Goal: Feedback & Contribution: Contribute content

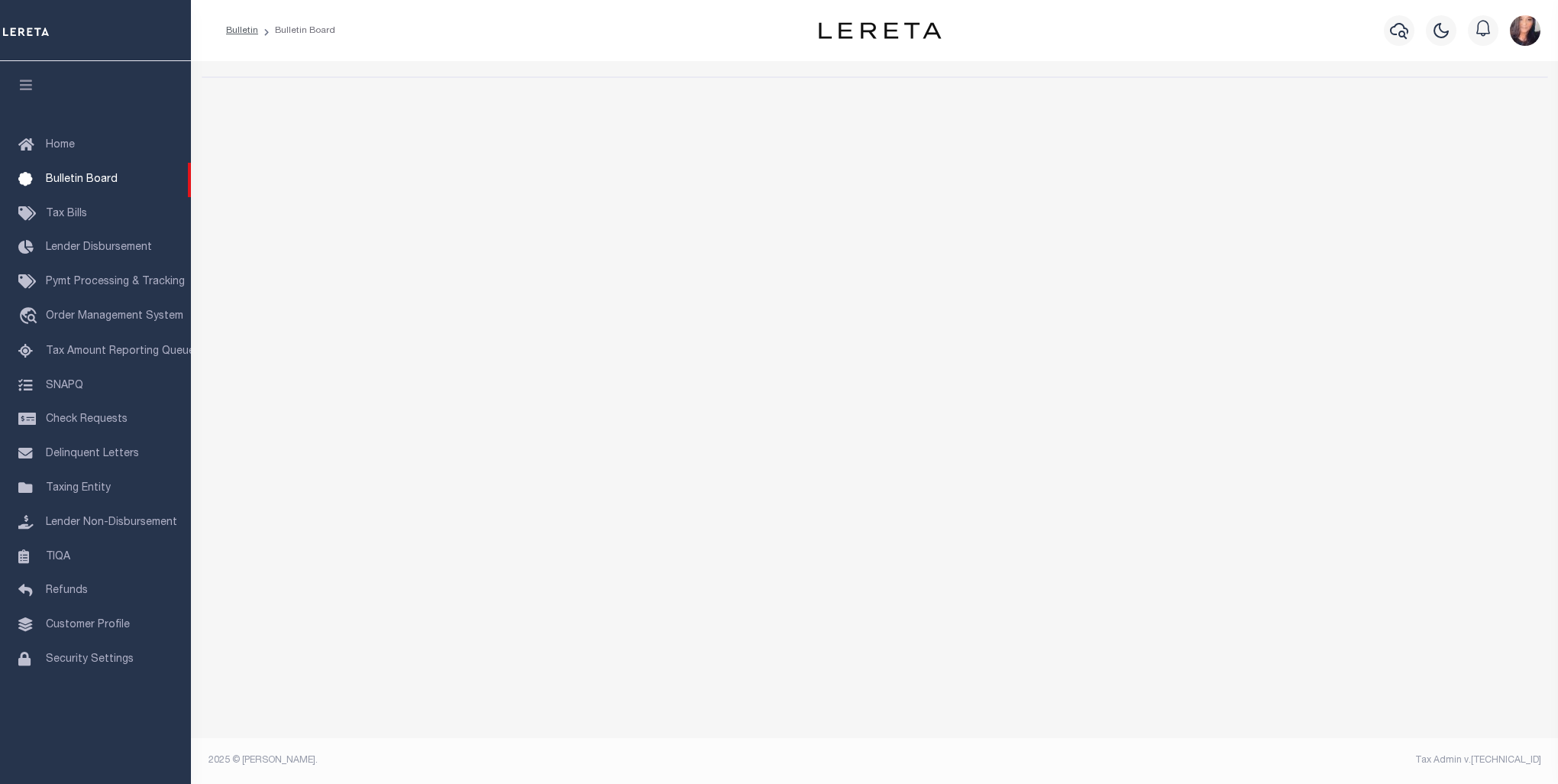
select select "50"
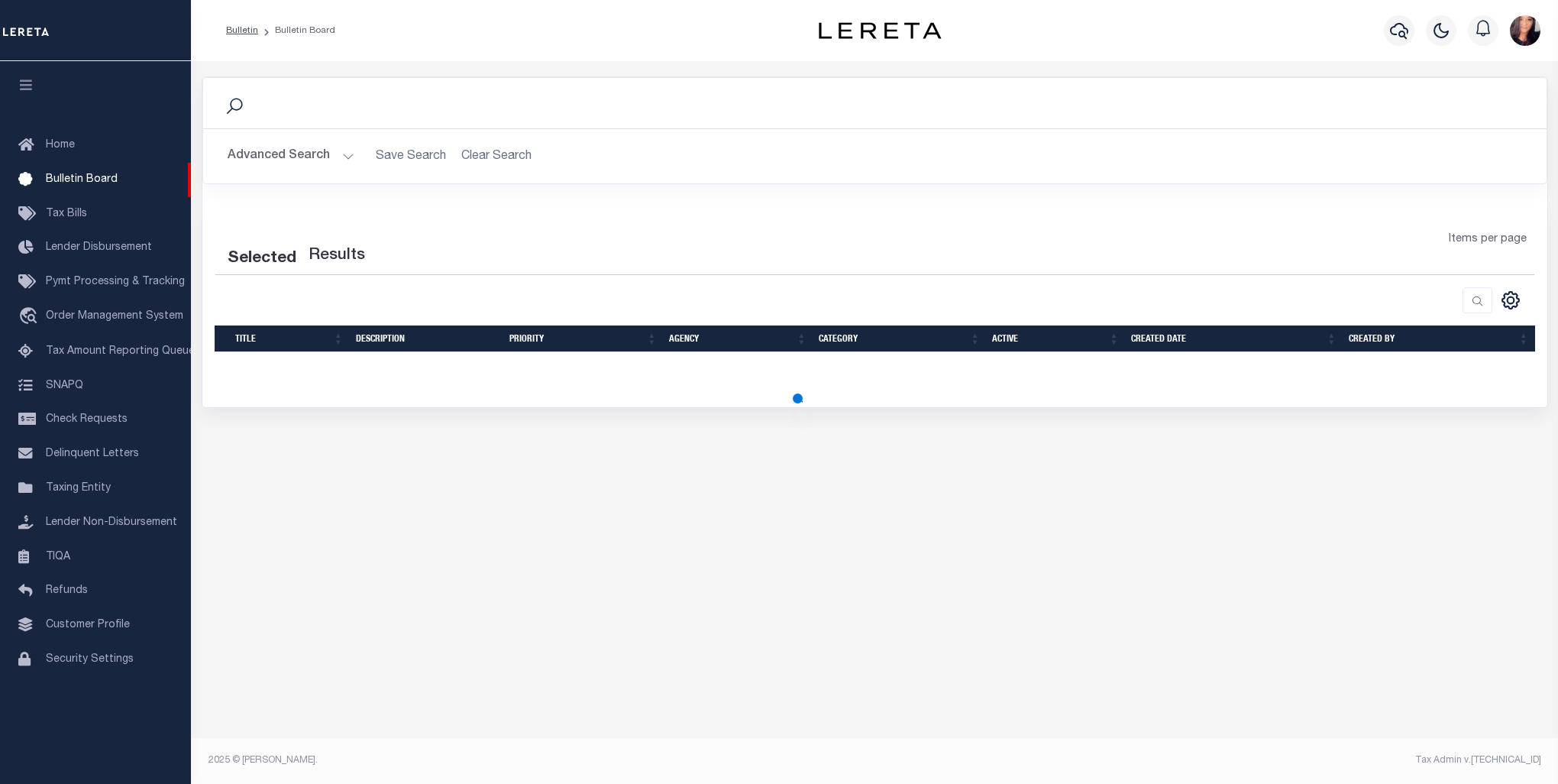
select select "50"
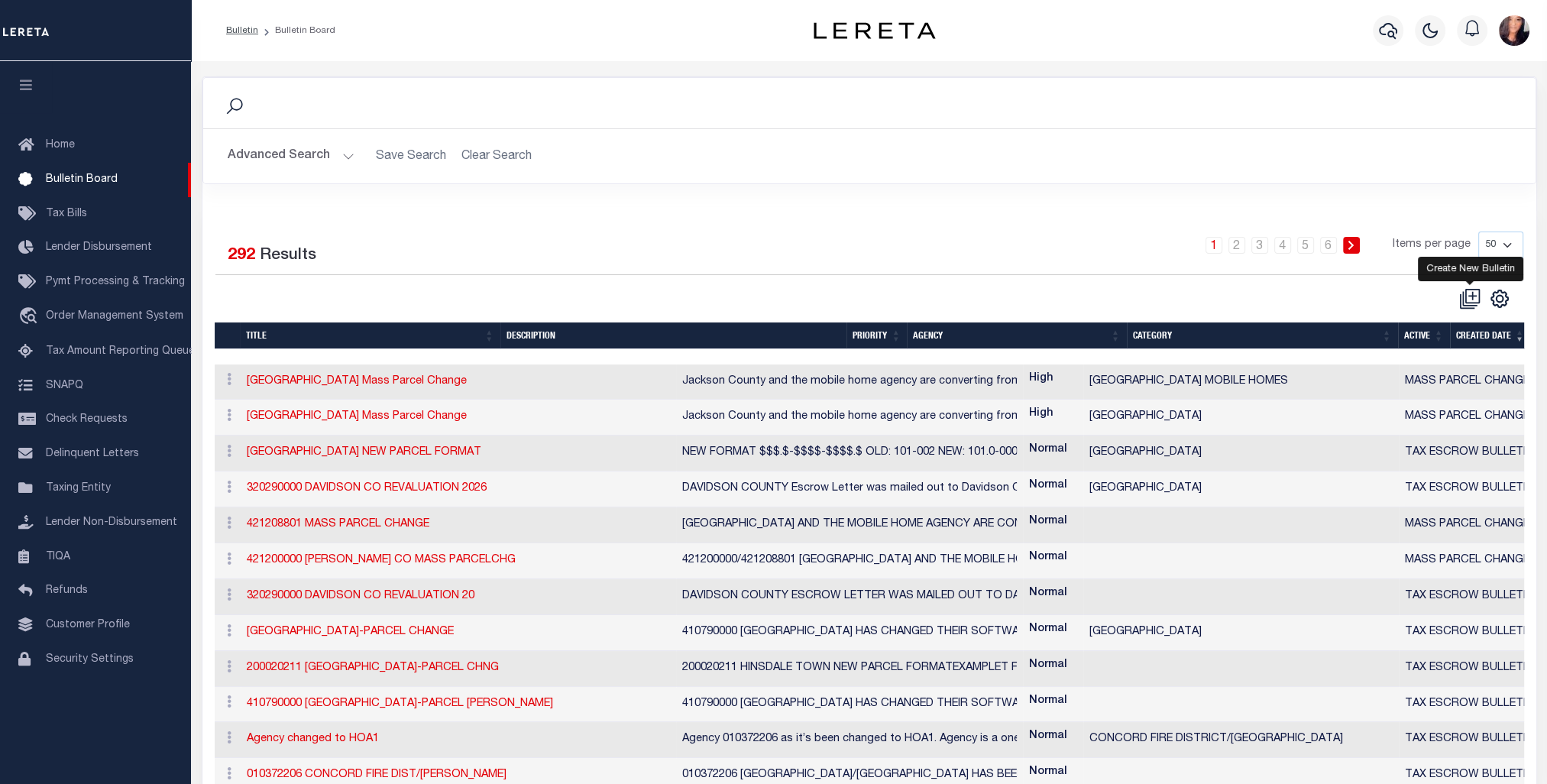
click at [1468, 295] on icon at bounding box center [1471, 294] width 8 height 8
checkbox input "false"
checkbox input "true"
select select
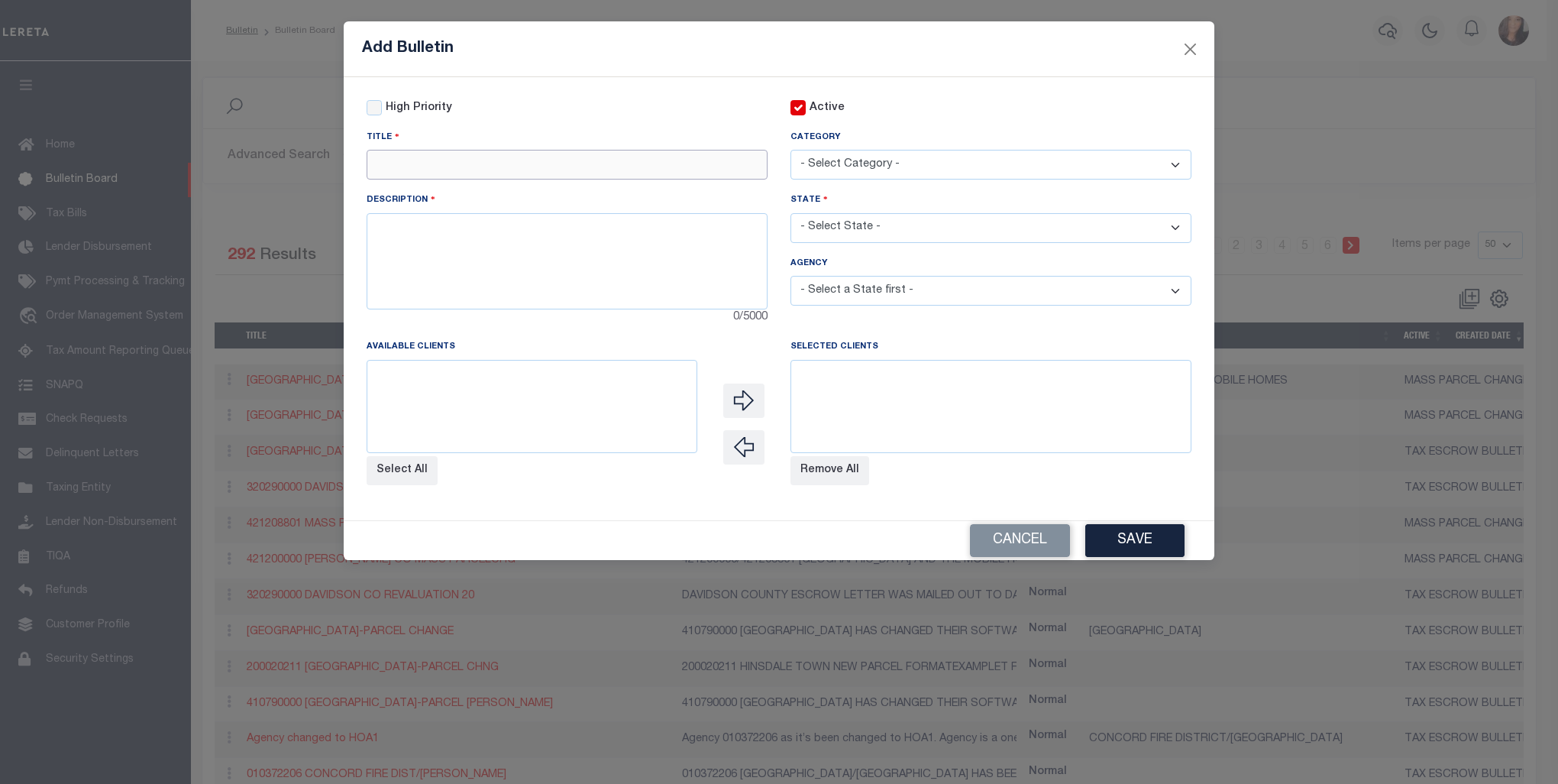
click at [436, 166] on input "text" at bounding box center [567, 164] width 401 height 30
paste input "410210000"
drag, startPoint x: 472, startPoint y: 175, endPoint x: 313, endPoint y: 157, distance: 160.0
click at [316, 157] on div "Add Bulletin High Priority Active Title 410210000" at bounding box center [779, 392] width 1558 height 784
paste input "DE [GEOGRAPHIC_DATA]-[GEOGRAPHIC_DATA] CHNGED"
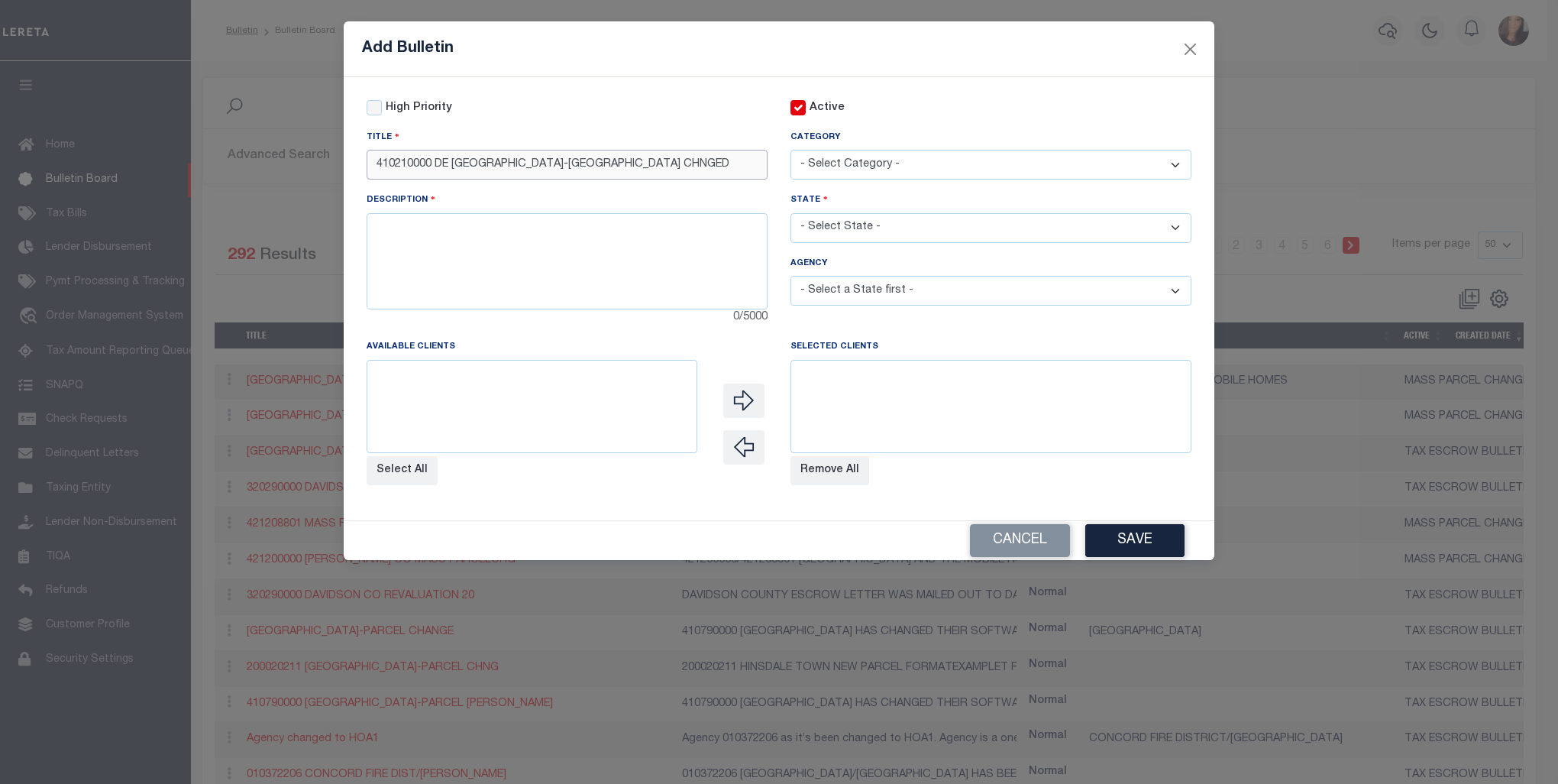
type input "410210000 DE [GEOGRAPHIC_DATA]-[GEOGRAPHIC_DATA] CHNGED"
click at [458, 263] on textarea at bounding box center [567, 260] width 401 height 96
paste textarea "410210000 DE [GEOGRAPHIC_DATA] ELD1 HAS BEEN ADDED TO THE CALENDAR. PER [PERSON…"
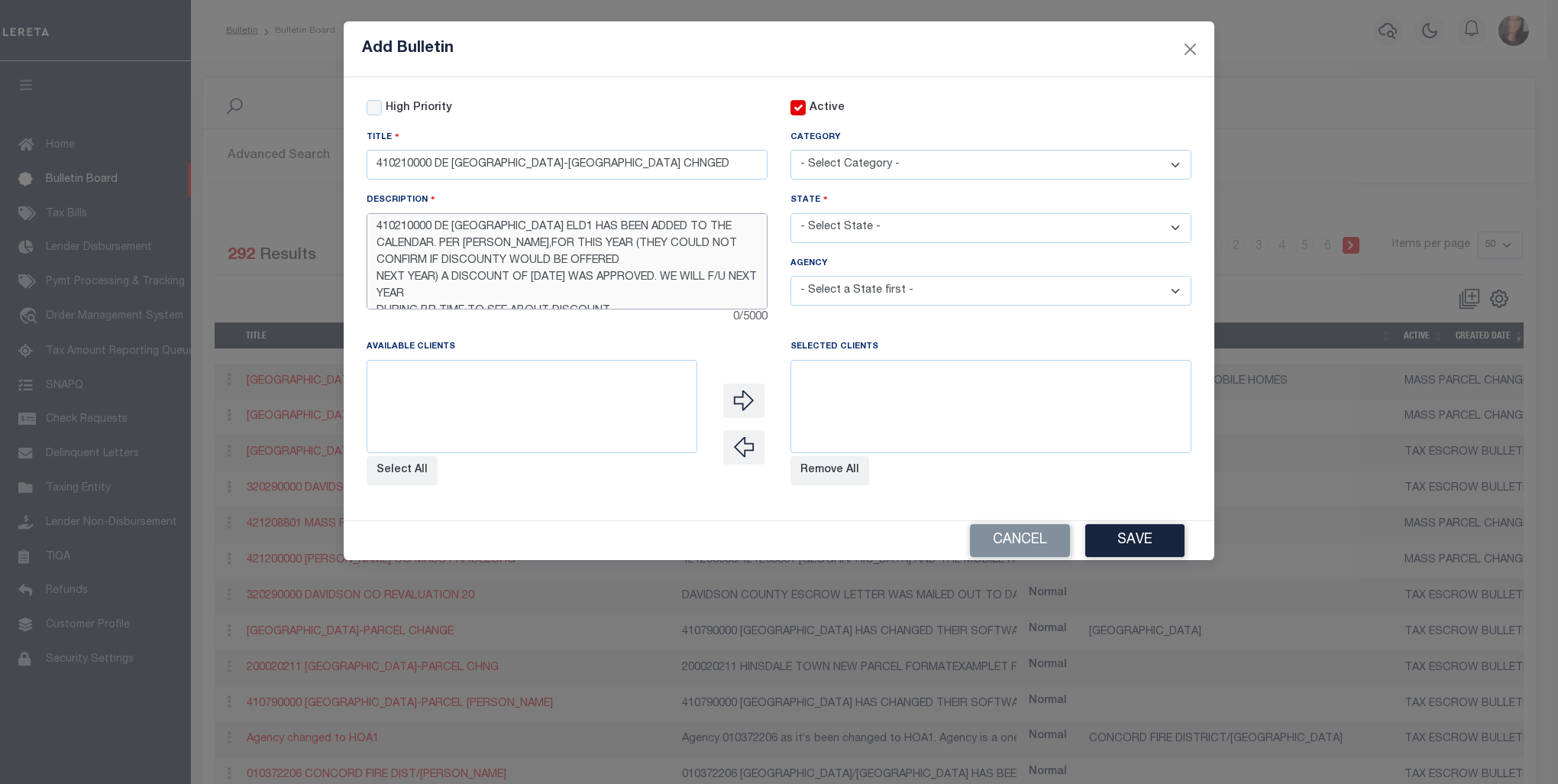
scroll to position [58, 0]
click at [445, 272] on textarea "410210000 DE [GEOGRAPHIC_DATA] ELD1 HAS BEEN ADDED TO THE CALENDAR. PER [PERSON…" at bounding box center [567, 260] width 401 height 96
click at [525, 248] on textarea "410210000 DE [GEOGRAPHIC_DATA] ELD1 HAS BEEN ADDED TO THE CALENDAR. PER [PERSON…" at bounding box center [567, 260] width 401 height 96
click at [641, 260] on textarea "410210000 DE [GEOGRAPHIC_DATA] ELD1 HAS BEEN ADDED TO THE CALENDAR. PER AGENCY,…" at bounding box center [567, 260] width 401 height 96
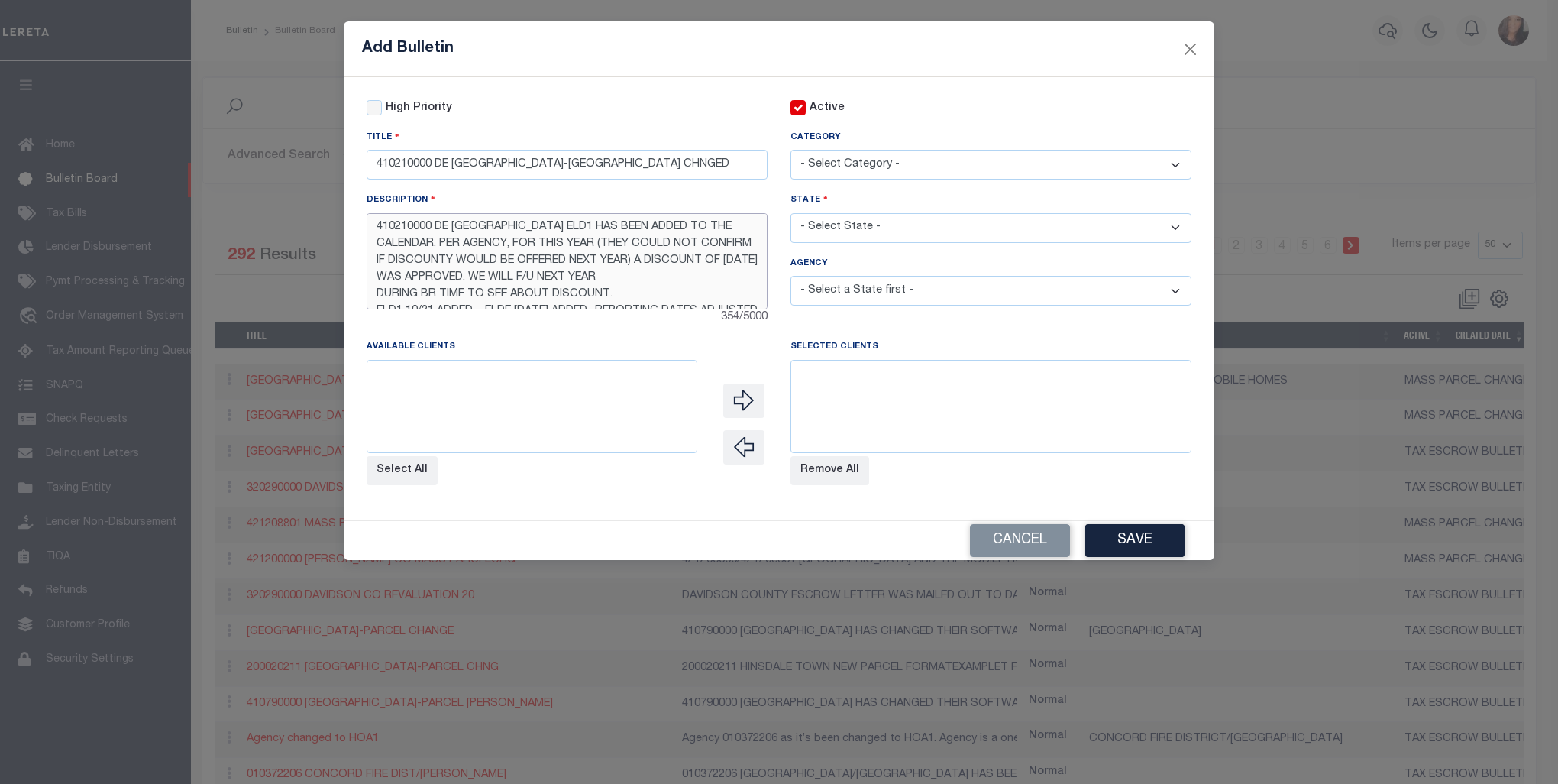
click at [623, 292] on textarea "410210000 DE [GEOGRAPHIC_DATA] ELD1 HAS BEEN ADDED TO THE CALENDAR. PER AGENCY,…" at bounding box center [567, 260] width 401 height 96
type textarea "410210000 DE [GEOGRAPHIC_DATA] ELD1 HAS BEEN ADDED TO THE CALENDAR. PER AGENCY,…"
click at [938, 148] on div "Category - Select Category - AGENCY CONSOLIDATIONS/SPLITS/INACTIVE DELINQUENCY …" at bounding box center [991, 154] width 401 height 50
click at [928, 170] on select "- Select Category - AGENCY CONSOLIDATIONS/SPLITS/INACTIVE DELINQUENCY REPORTING…" at bounding box center [991, 164] width 401 height 30
select select "20"
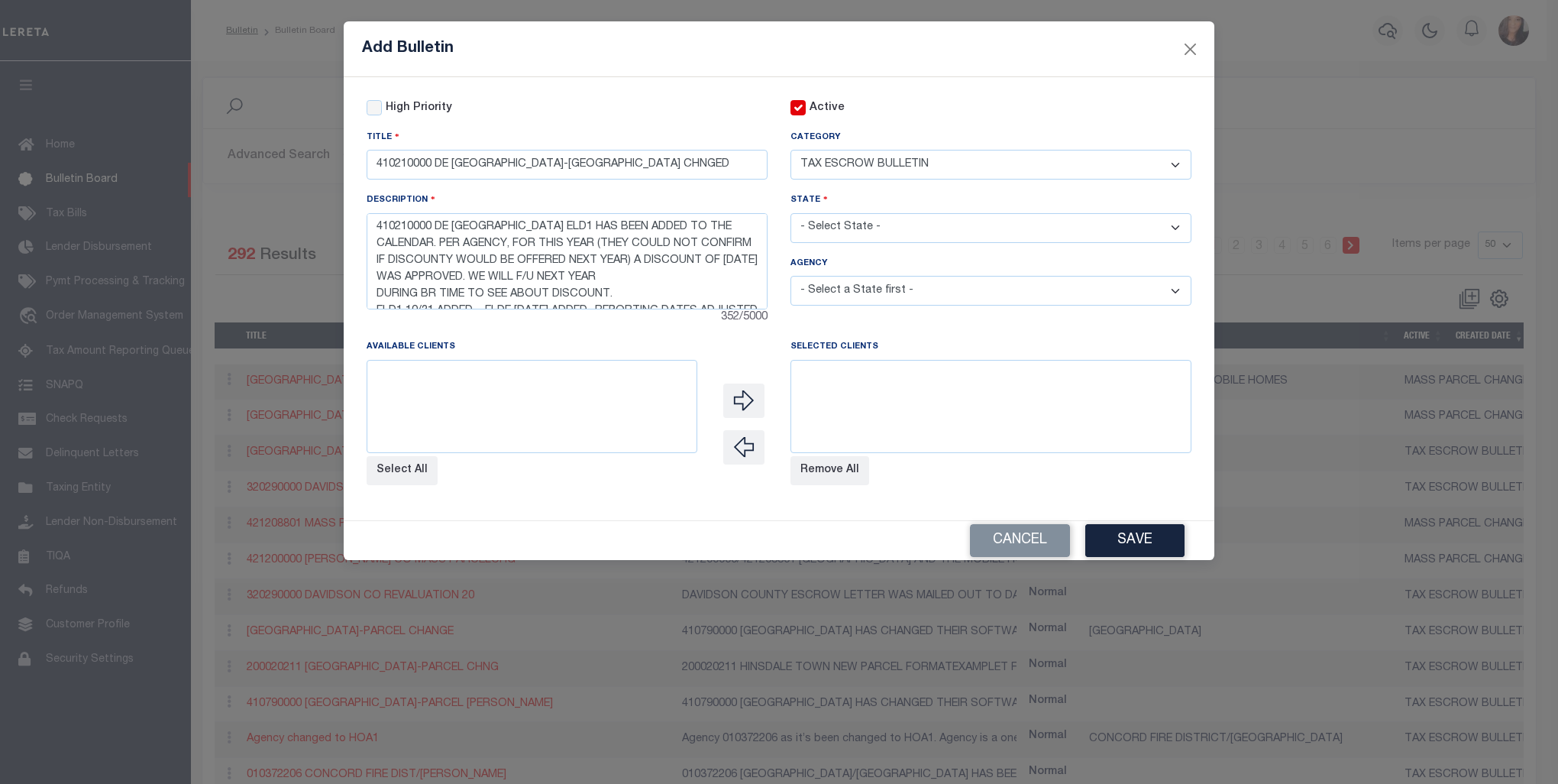
click at [790, 151] on select "- Select Category - AGENCY CONSOLIDATIONS/SPLITS/INACTIVE DELINQUENCY REPORTING…" at bounding box center [991, 164] width 401 height 30
click at [868, 228] on select "- Select State - [US_STATE] AL AR AZ CA CO [GEOGRAPHIC_DATA] [GEOGRAPHIC_DATA] …" at bounding box center [991, 228] width 401 height 30
select select "TN"
select select
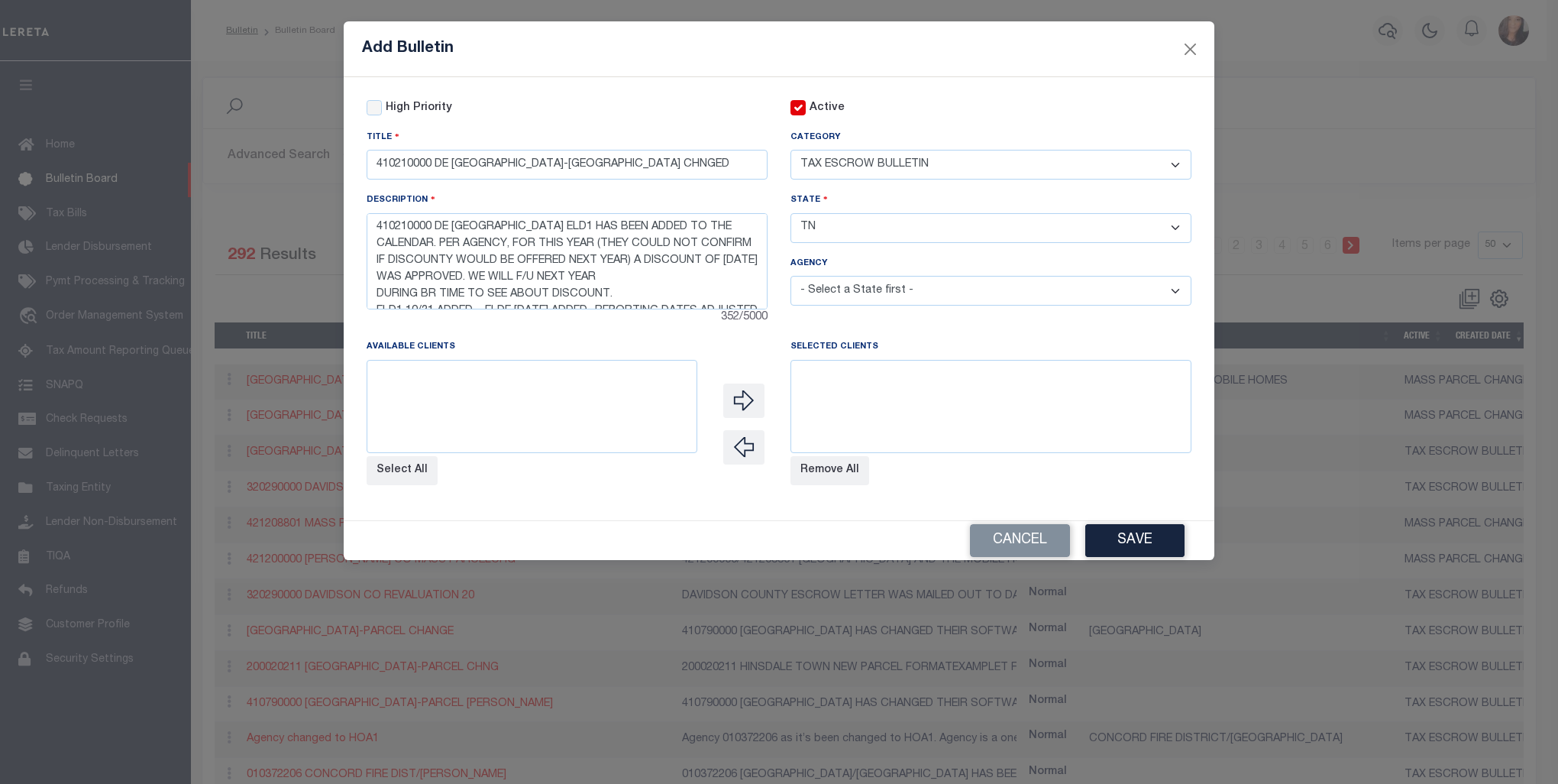
select select
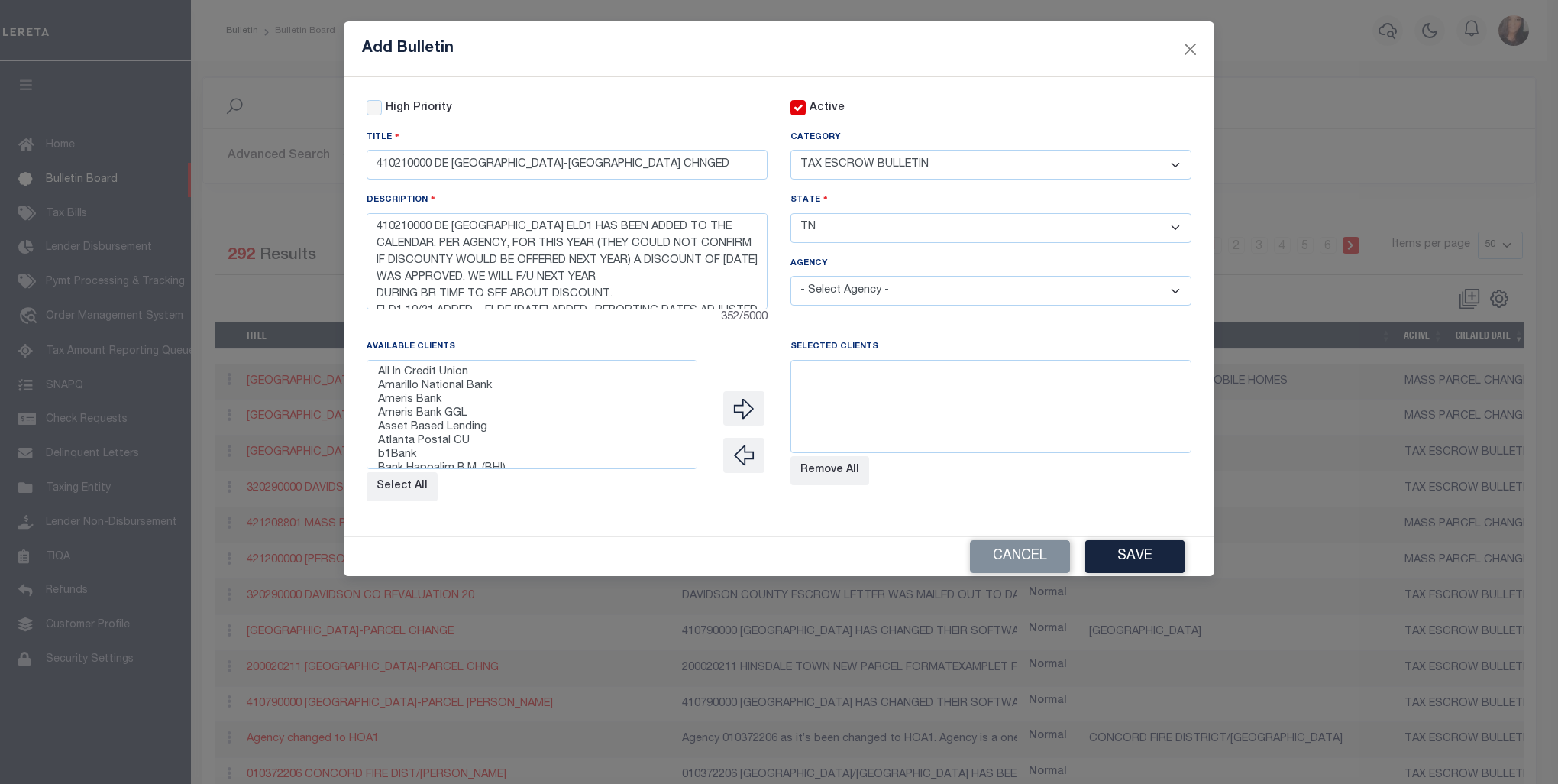
click at [905, 290] on select "- Select Agency - [GEOGRAPHIC_DATA] [GEOGRAPHIC_DATA] [GEOGRAPHIC_DATA] [GEOGRA…" at bounding box center [991, 291] width 401 height 30
select select "4704100000"
click at [790, 278] on select "- Select Agency - [GEOGRAPHIC_DATA] [GEOGRAPHIC_DATA] [GEOGRAPHIC_DATA] [GEOGRA…" at bounding box center [991, 291] width 401 height 30
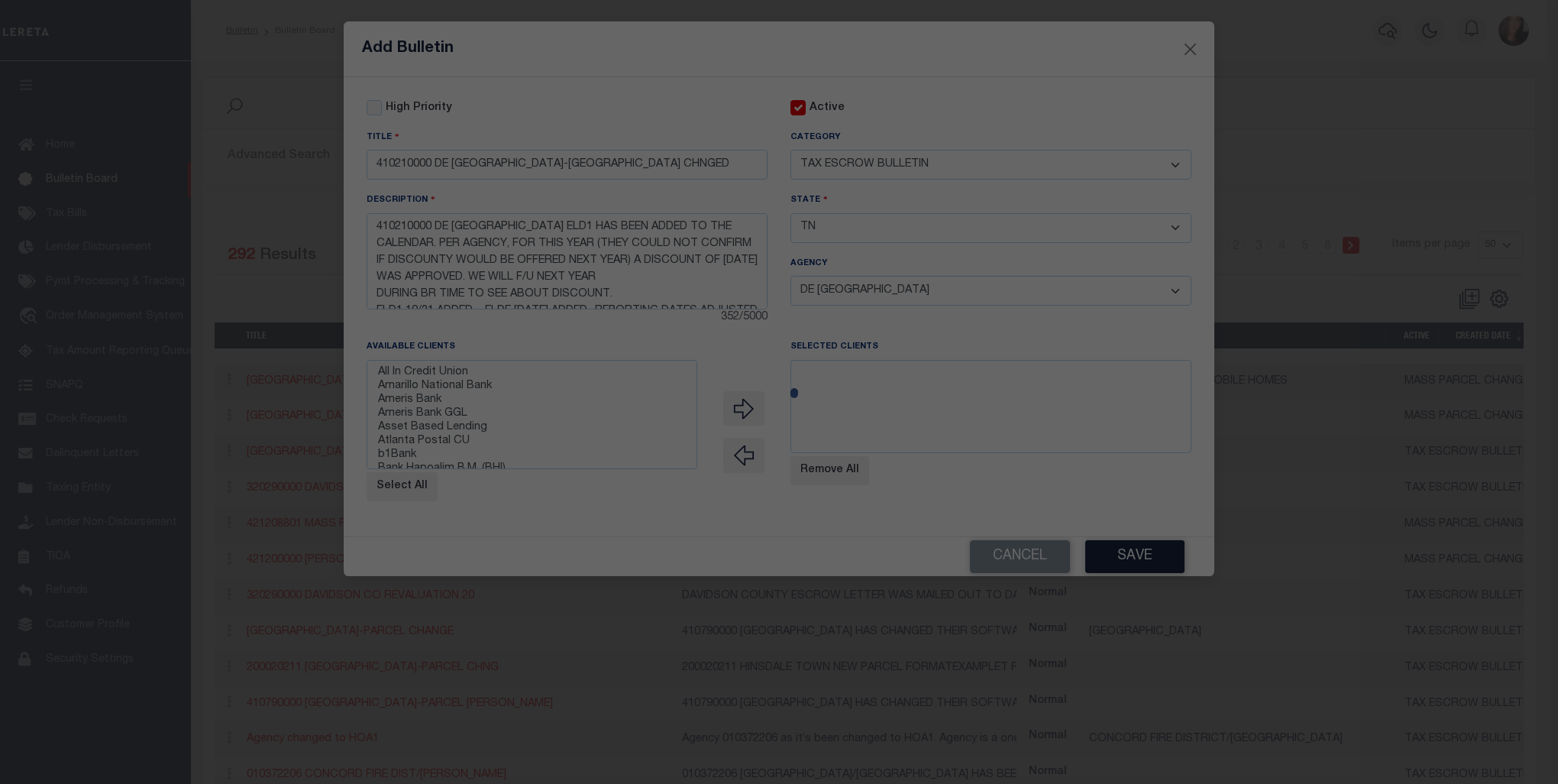
select select
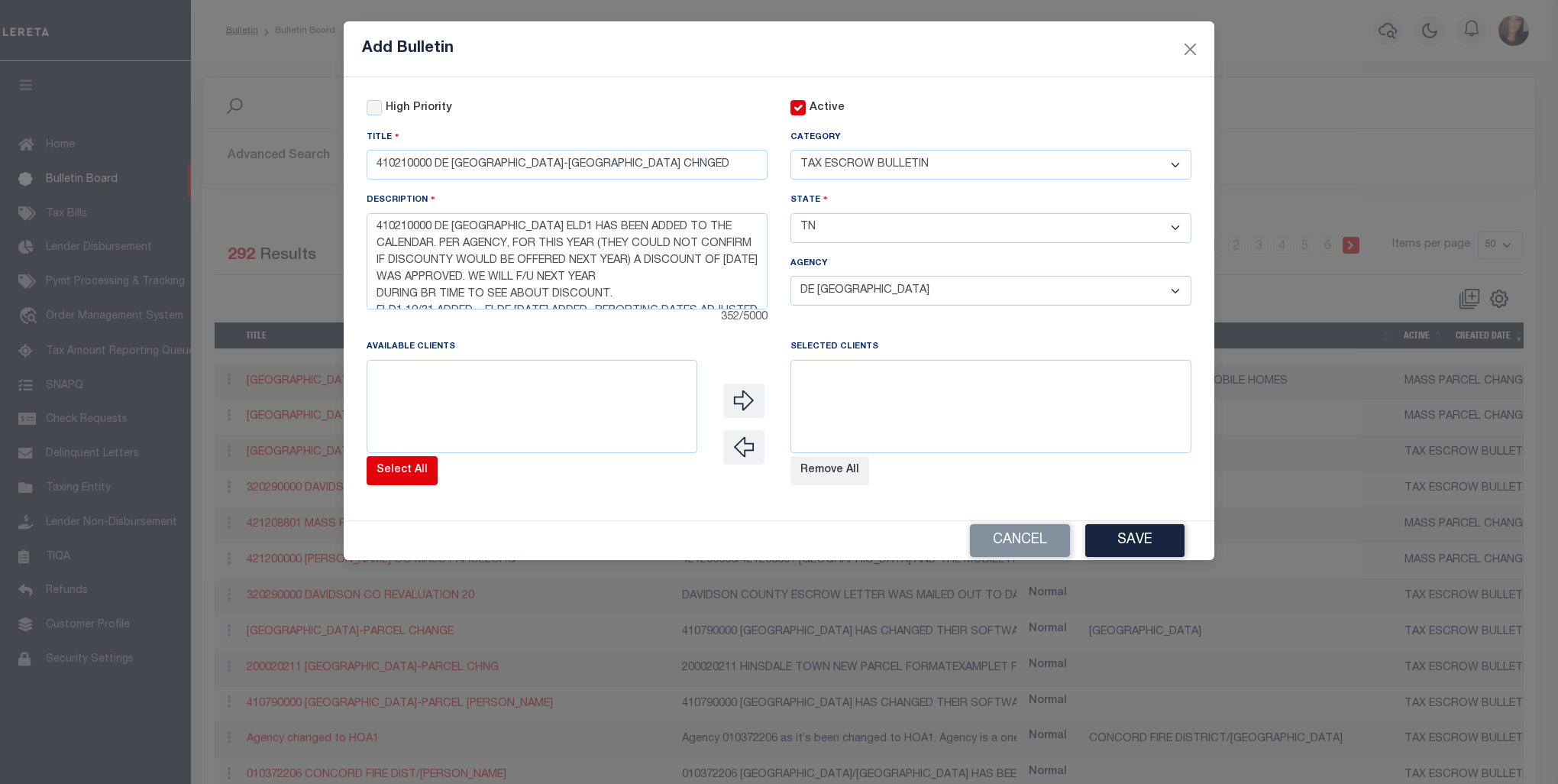
click at [412, 482] on button "Select All" at bounding box center [402, 471] width 71 height 29
select select
click at [1142, 546] on button "Save" at bounding box center [1135, 540] width 100 height 33
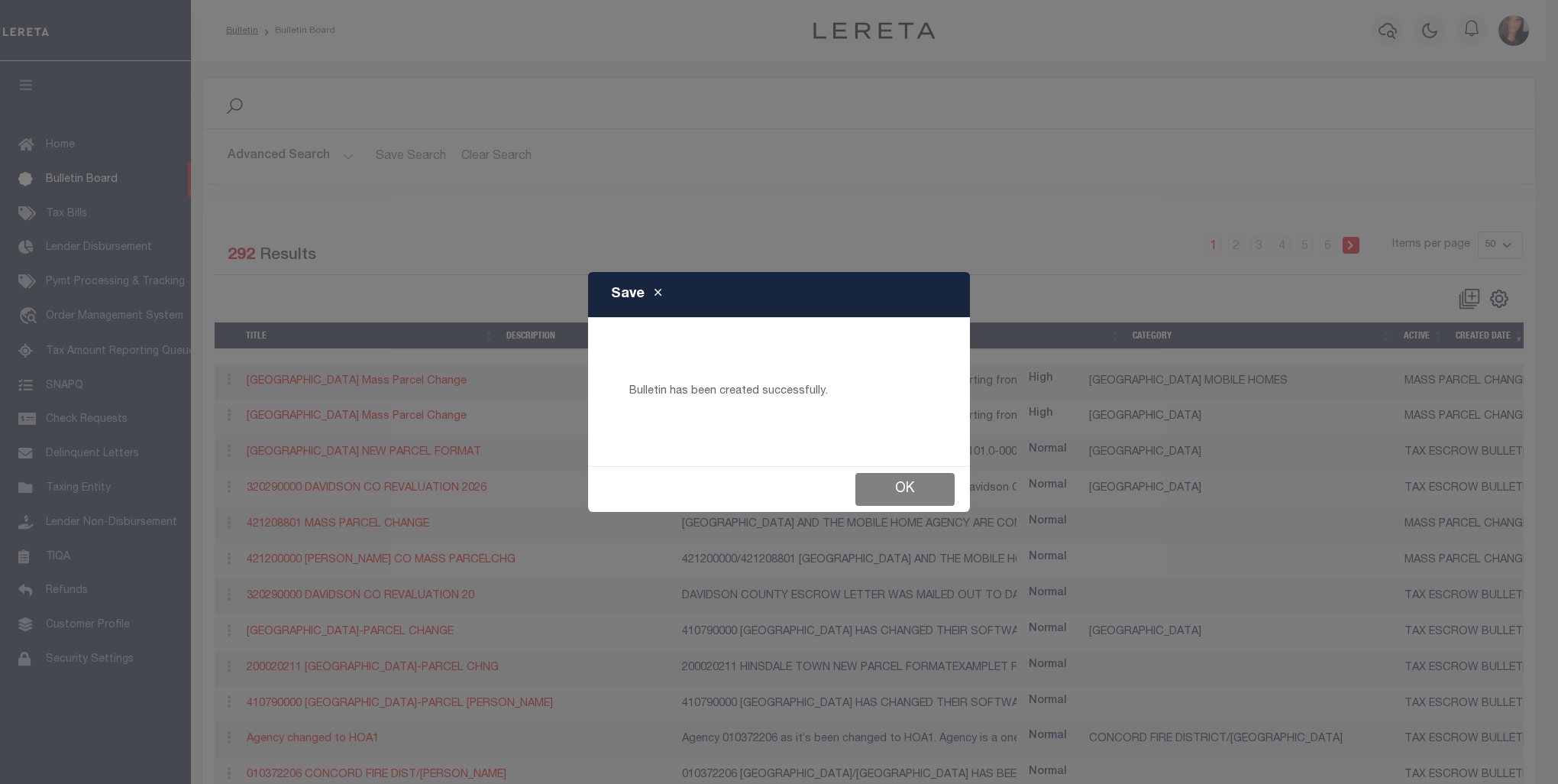
click at [914, 495] on button "Ok" at bounding box center [905, 489] width 100 height 33
